Goal: Check status: Check status

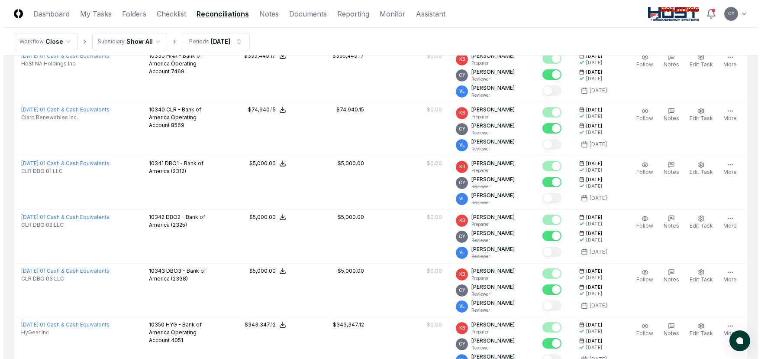
scroll to position [260, 0]
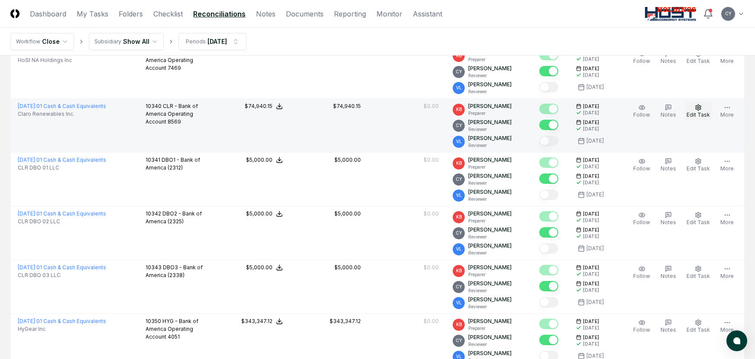
click at [698, 110] on icon "button" at bounding box center [698, 107] width 7 height 7
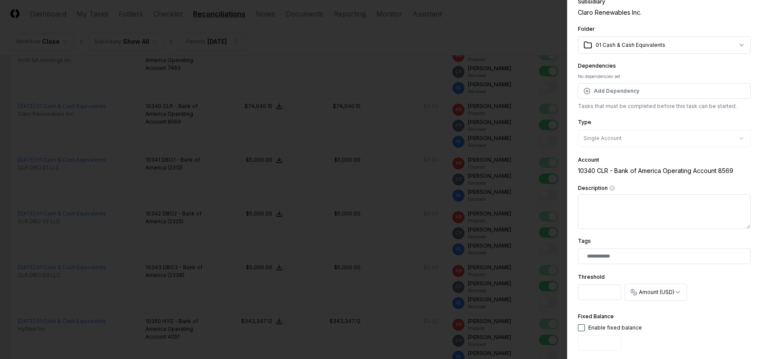
scroll to position [0, 0]
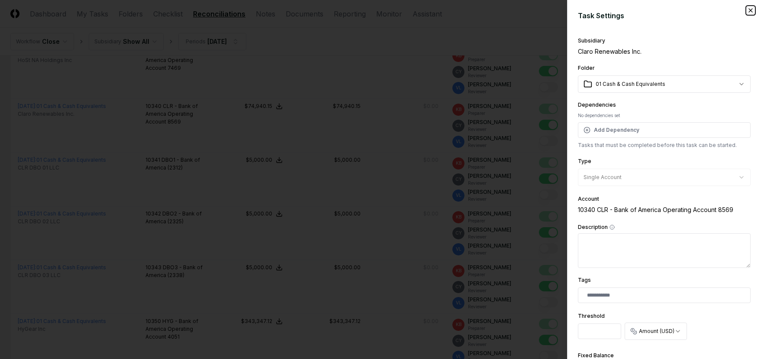
click at [747, 8] on icon "button" at bounding box center [750, 10] width 7 height 7
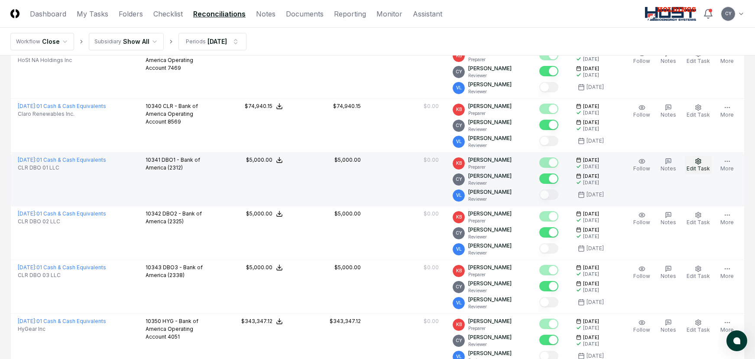
click at [700, 162] on icon "button" at bounding box center [698, 161] width 7 height 7
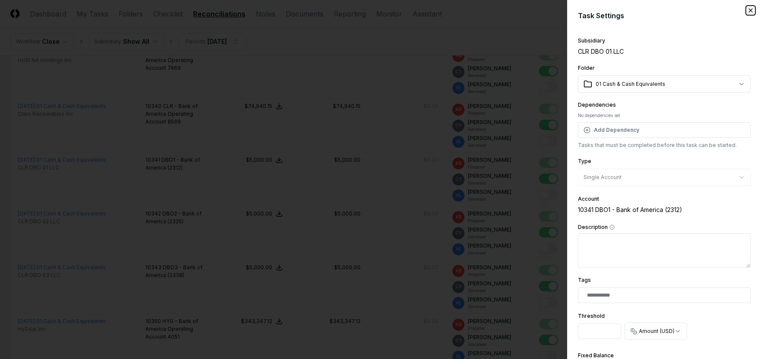
drag, startPoint x: 743, startPoint y: 10, endPoint x: 666, endPoint y: 40, distance: 82.1
click at [747, 10] on icon "button" at bounding box center [750, 10] width 7 height 7
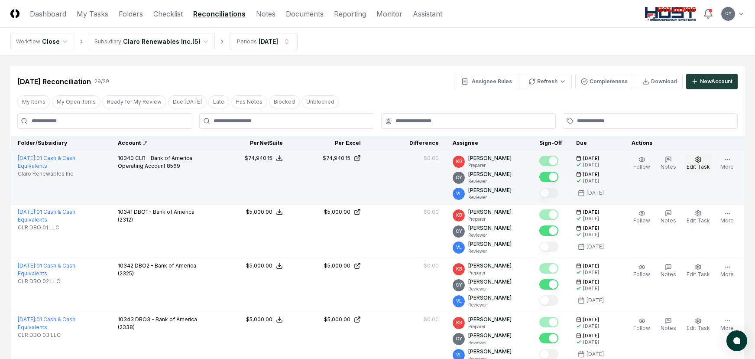
click at [696, 161] on icon "button" at bounding box center [698, 159] width 7 height 7
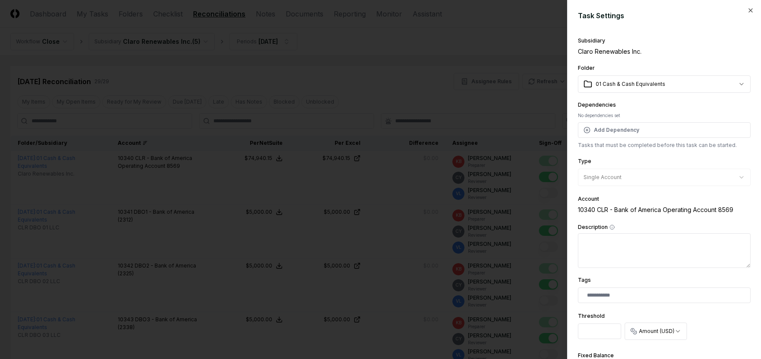
click at [466, 29] on div at bounding box center [380, 179] width 761 height 359
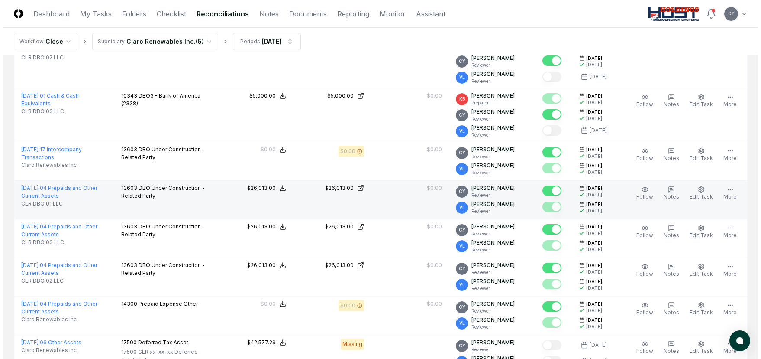
scroll to position [303, 0]
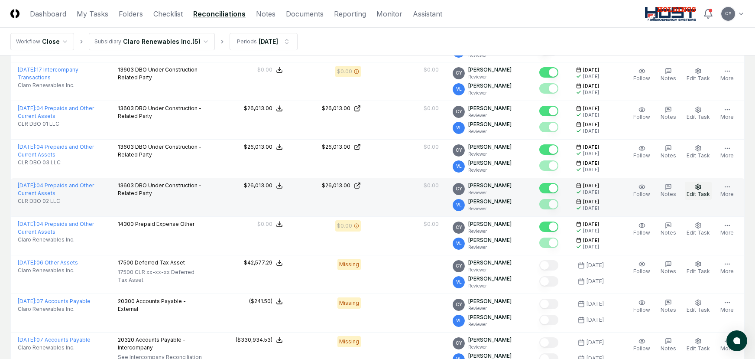
click at [701, 185] on icon "button" at bounding box center [698, 186] width 7 height 7
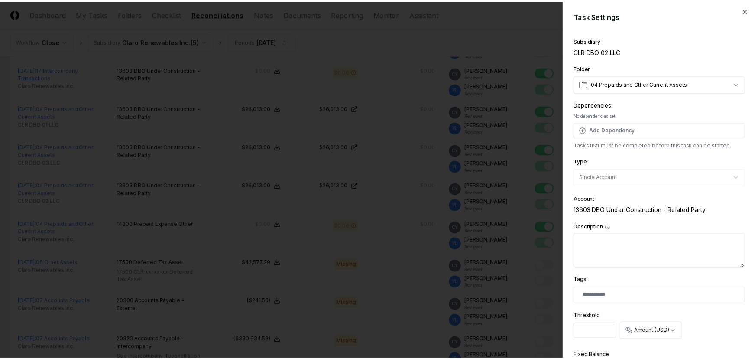
scroll to position [283, 0]
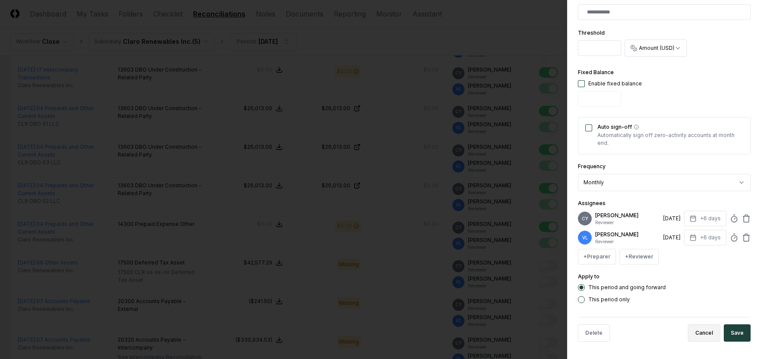
click at [706, 333] on button "Cancel" at bounding box center [704, 332] width 32 height 17
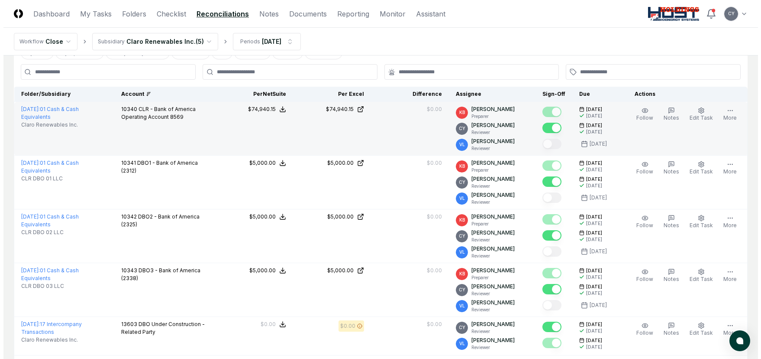
scroll to position [0, 0]
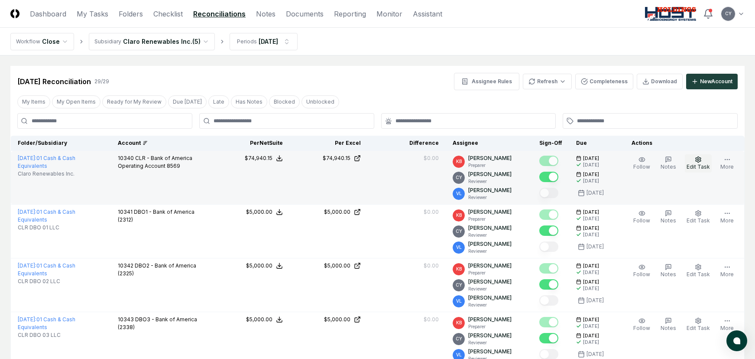
click at [699, 160] on circle "button" at bounding box center [698, 159] width 2 height 2
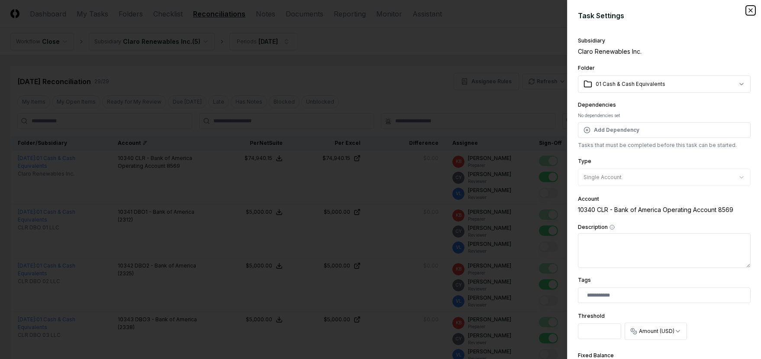
click at [747, 10] on icon "button" at bounding box center [750, 10] width 7 height 7
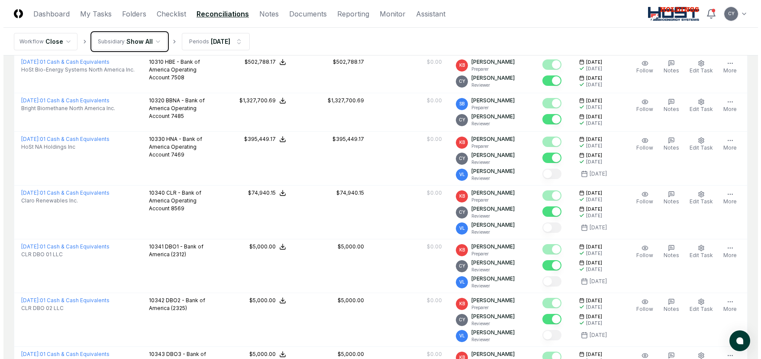
scroll to position [216, 0]
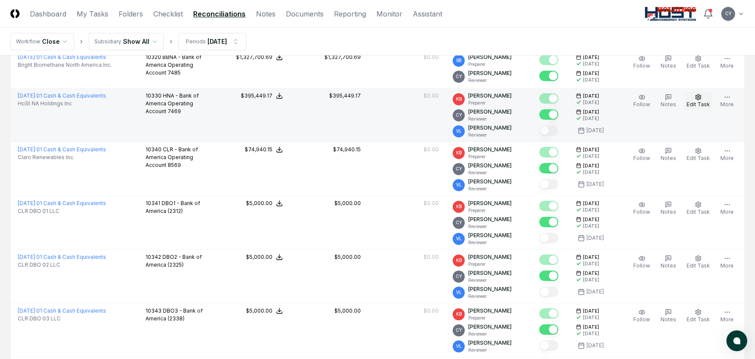
click at [700, 99] on icon "button" at bounding box center [698, 97] width 7 height 7
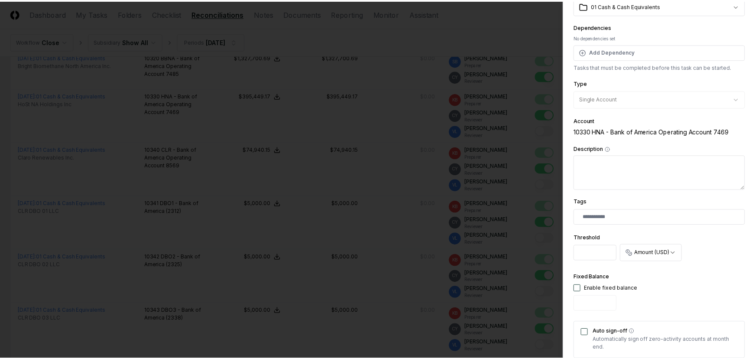
scroll to position [0, 0]
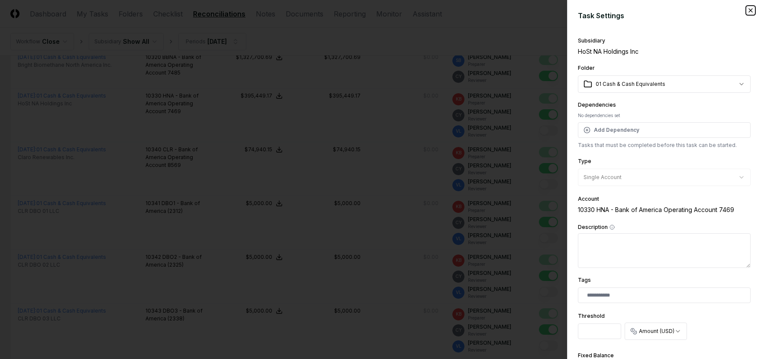
click at [747, 10] on icon "button" at bounding box center [750, 10] width 7 height 7
